Goal: Find specific page/section: Find specific page/section

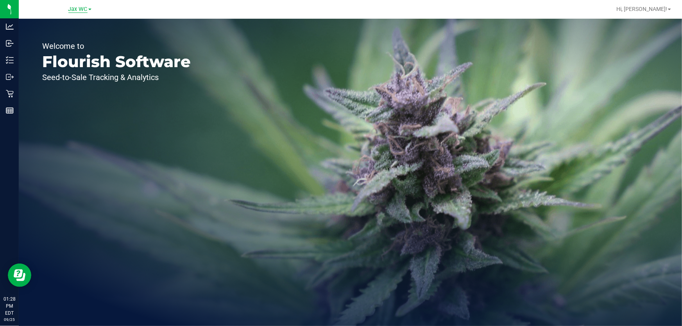
click at [83, 8] on span "Jax WC" at bounding box center [77, 9] width 19 height 7
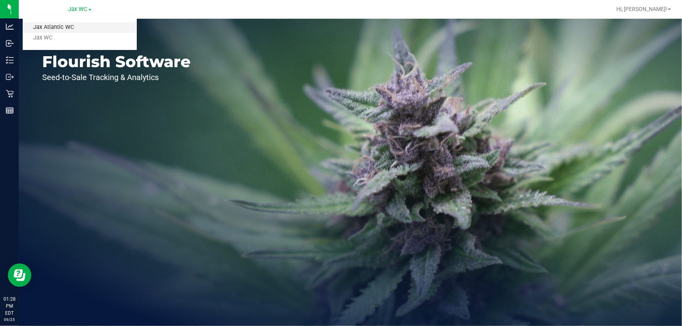
click at [77, 28] on link "Jax Atlantic WC" at bounding box center [80, 27] width 114 height 11
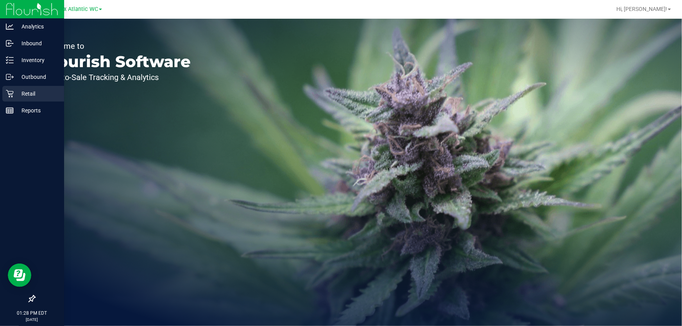
click at [21, 93] on p "Retail" at bounding box center [37, 93] width 47 height 9
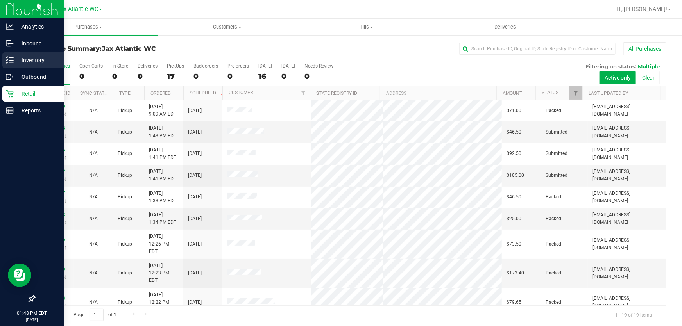
click at [7, 63] on icon at bounding box center [7, 62] width 2 height 1
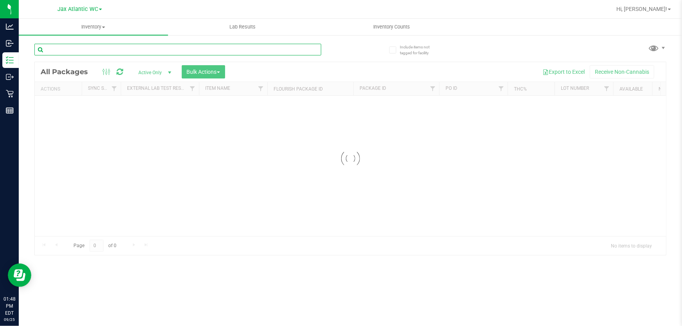
click at [94, 52] on input "text" at bounding box center [177, 50] width 287 height 12
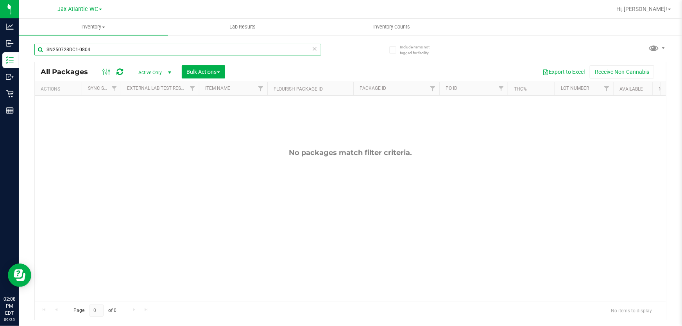
click at [93, 47] on input "SN250728DC1-0804" at bounding box center [177, 50] width 287 height 12
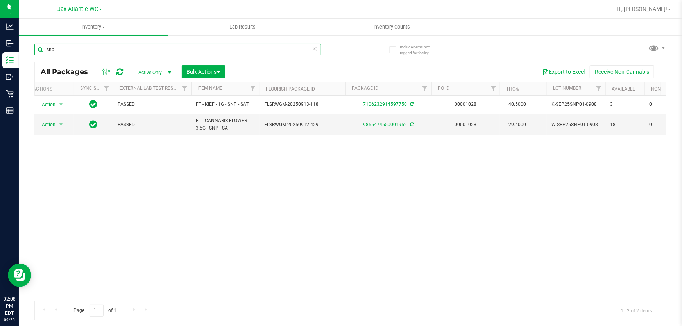
click at [76, 47] on input "snp" at bounding box center [177, 50] width 287 height 12
type input "snp"
